Goal: Navigation & Orientation: Find specific page/section

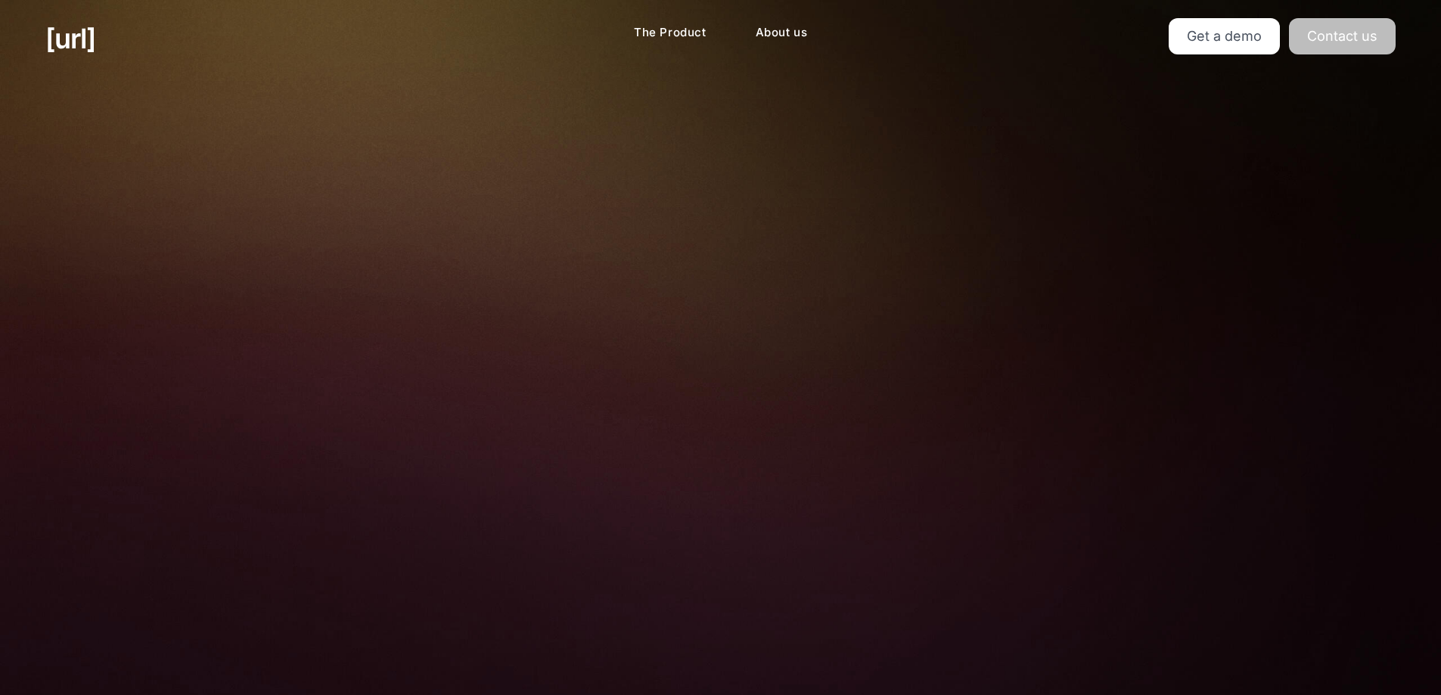
click at [1360, 36] on link "Contact us" at bounding box center [1342, 36] width 107 height 36
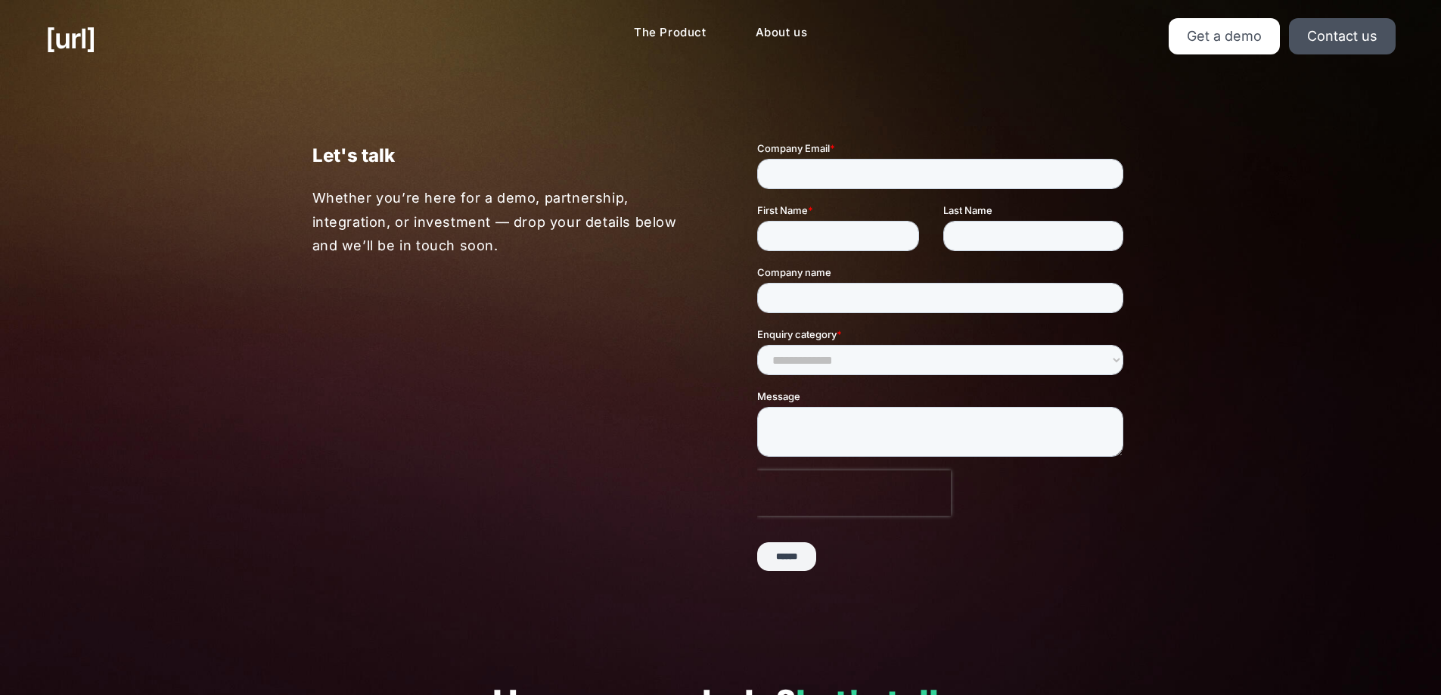
click at [580, 191] on p "Whether you’re here for a demo, partnership, integration, or investment — drop …" at bounding box center [498, 222] width 373 height 72
click at [362, 219] on p "Whether you’re here for a demo, partnership, integration, or investment — drop …" at bounding box center [498, 222] width 373 height 72
click at [462, 219] on p "Whether you’re here for a demo, partnership, integration, or investment — drop …" at bounding box center [498, 222] width 373 height 72
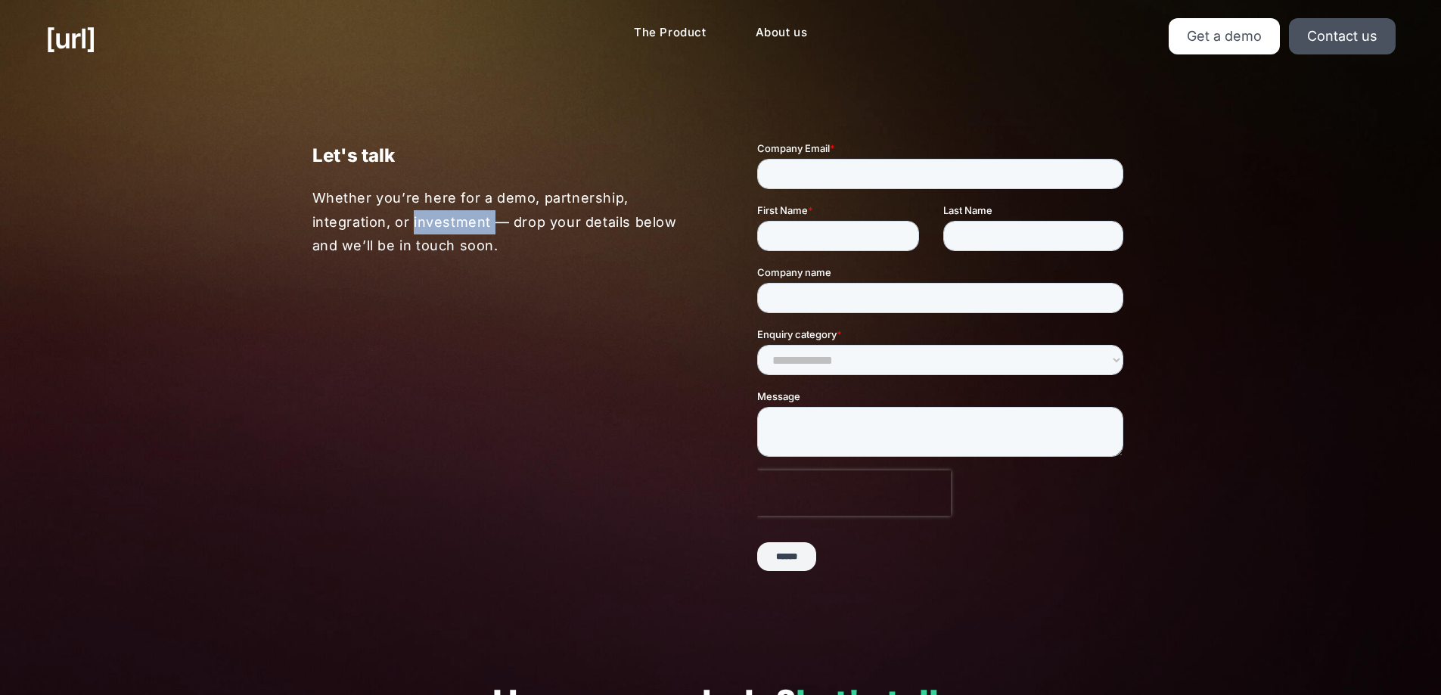
click at [462, 219] on p "Whether you’re here for a demo, partnership, integration, or investment — drop …" at bounding box center [498, 222] width 373 height 72
click at [621, 335] on div "Let's talk Whether you’re here for a demo, partnership, integration, or investm…" at bounding box center [721, 362] width 908 height 570
click at [489, 222] on p "Whether you’re here for a demo, partnership, integration, or investment — drop …" at bounding box center [498, 222] width 373 height 72
click at [498, 220] on p "Whether you’re here for a demo, partnership, integration, or investment — drop …" at bounding box center [498, 222] width 373 height 72
click at [498, 222] on p "Whether you’re here for a demo, partnership, integration, or investment — drop …" at bounding box center [498, 222] width 373 height 72
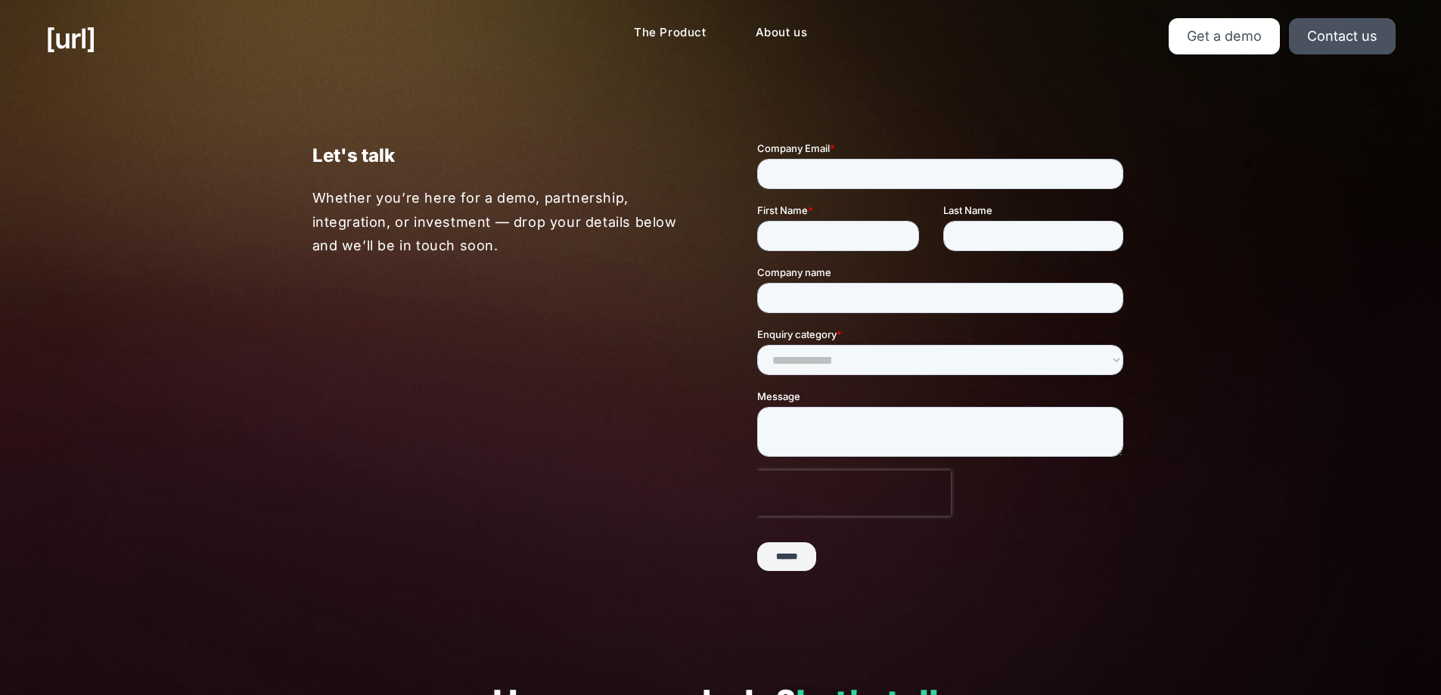
click at [523, 295] on div "Let's talk Whether you’re here for a demo, partnership, integration, or investm…" at bounding box center [721, 362] width 908 height 570
click at [139, 48] on ul "[URL]" at bounding box center [257, 38] width 425 height 41
click at [95, 41] on link "[URL]" at bounding box center [70, 38] width 50 height 41
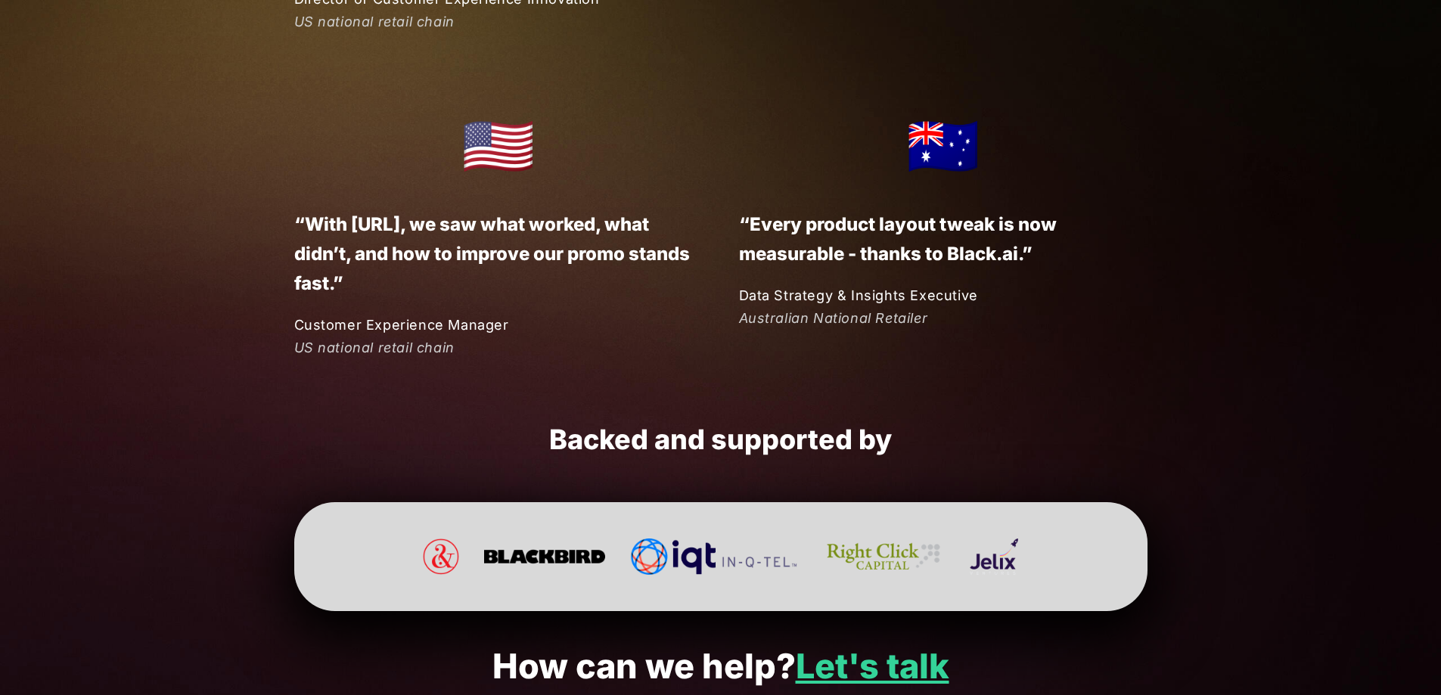
scroll to position [3998, 0]
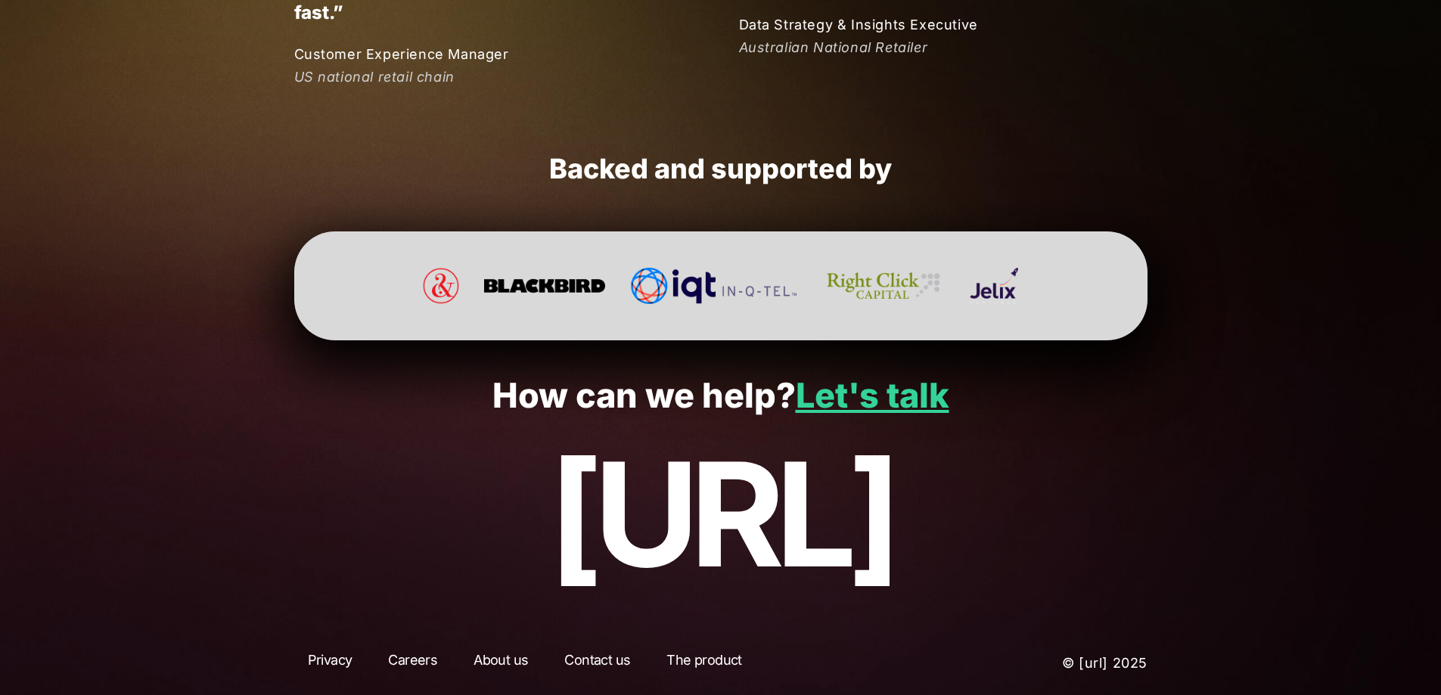
click at [419, 663] on link "Careers" at bounding box center [412, 663] width 76 height 27
